Goal: Information Seeking & Learning: Learn about a topic

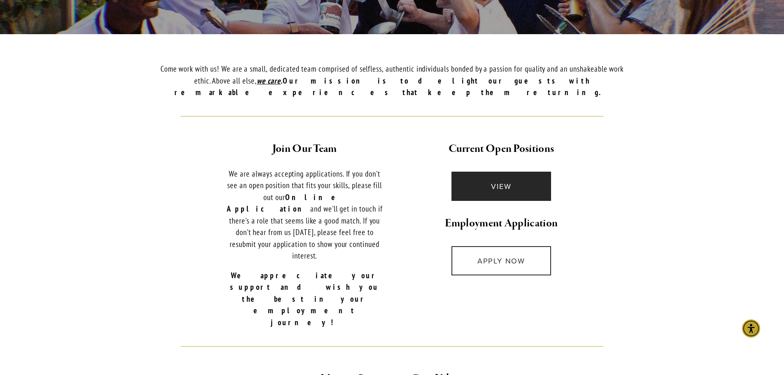
click at [498, 178] on link "VIEW" at bounding box center [501, 186] width 100 height 29
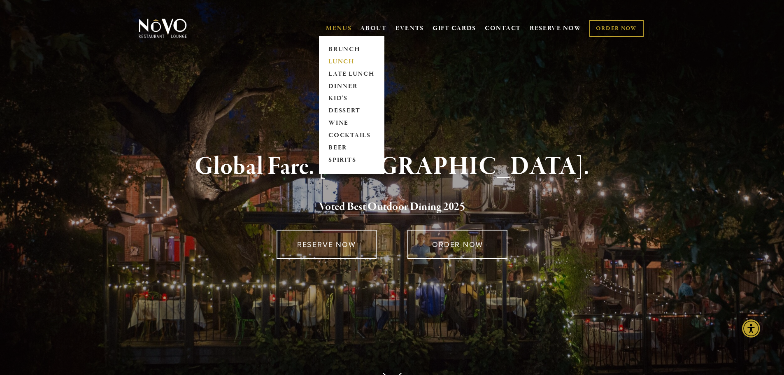
click at [339, 62] on link "LUNCH" at bounding box center [351, 62] width 51 height 12
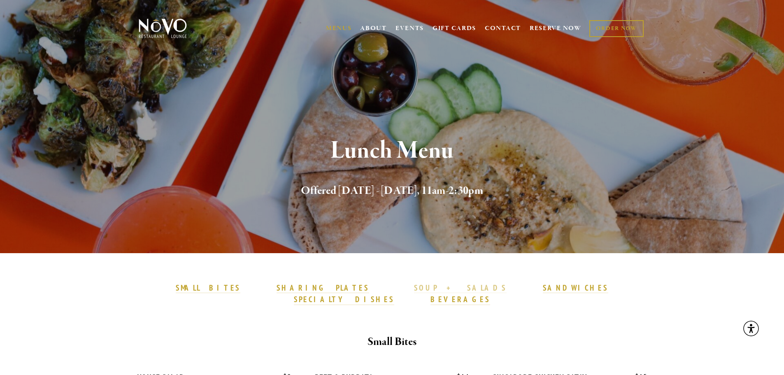
click at [414, 291] on strong "SOUP + SALADS" at bounding box center [460, 288] width 92 height 10
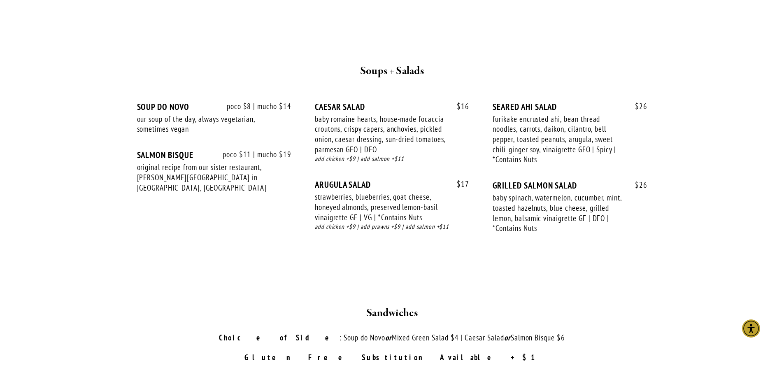
click at [354, 208] on div "strawberries, blueberries, goat cheese, honeyed almonds, preserved lemon-basil …" at bounding box center [380, 207] width 131 height 30
click at [566, 201] on div "baby spinach, watermelon, cucumber, mint, toasted hazelnuts, blue cheese, grill…" at bounding box center [558, 213] width 131 height 41
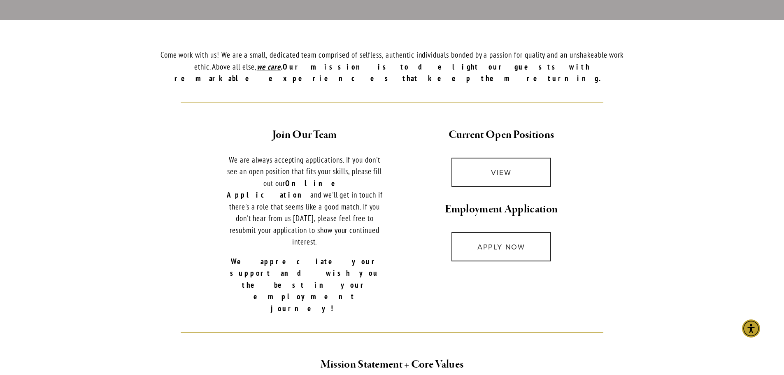
scroll to position [206, 0]
